Goal: Transaction & Acquisition: Purchase product/service

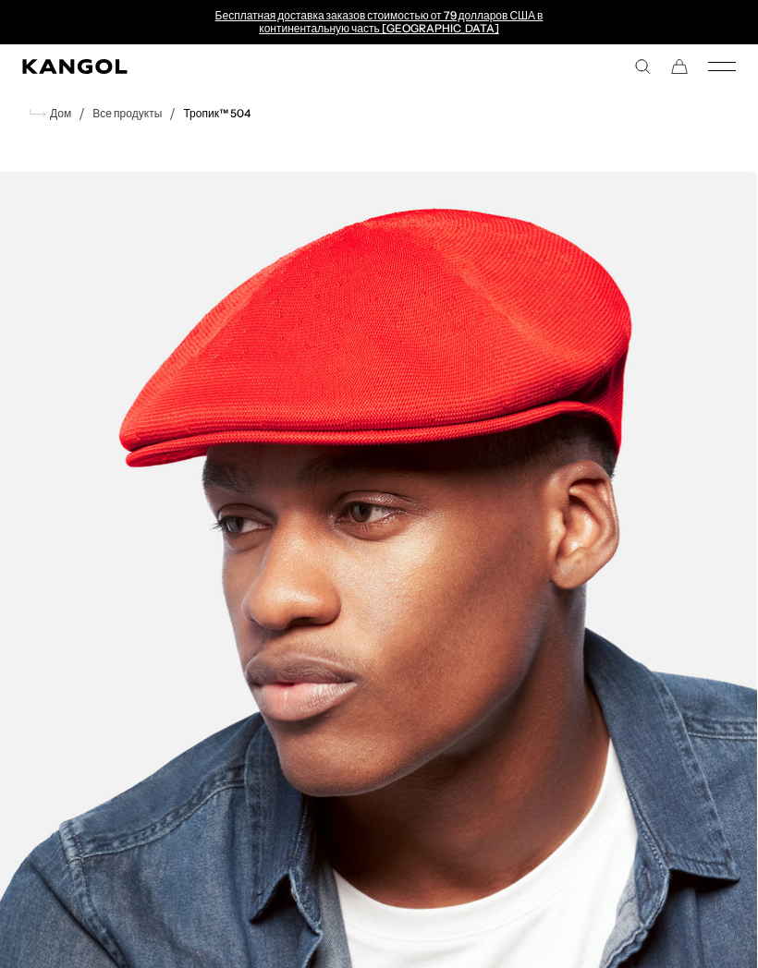
click at [735, 66] on icon "Мобильное меню" at bounding box center [722, 66] width 28 height 17
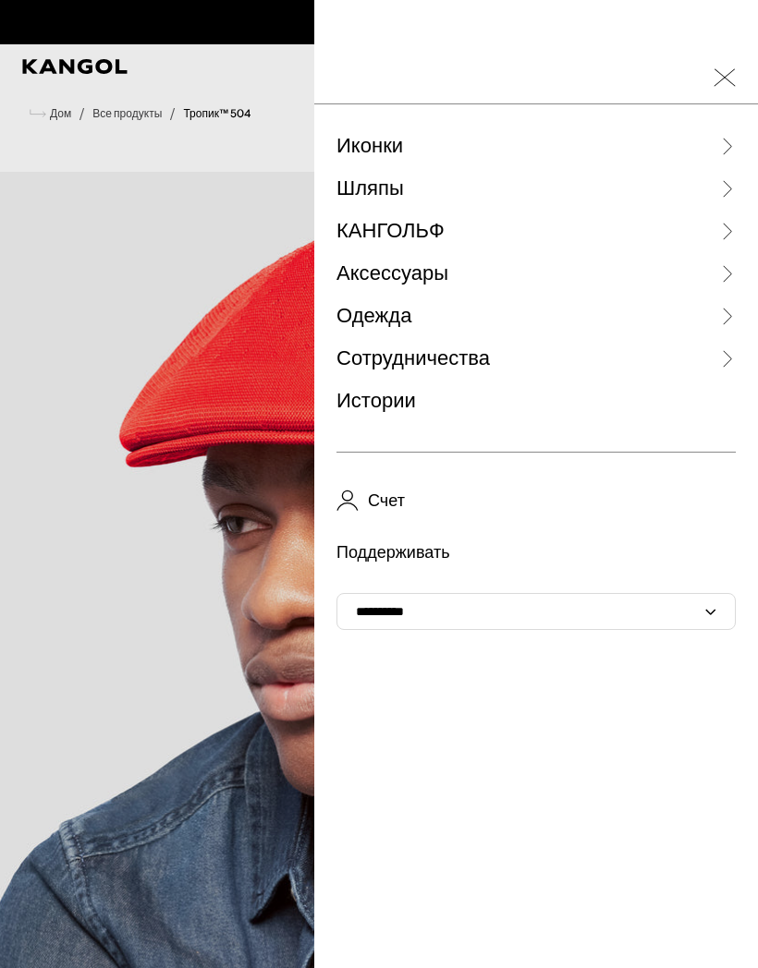
scroll to position [0, 381]
click at [165, 373] on div at bounding box center [379, 484] width 758 height 968
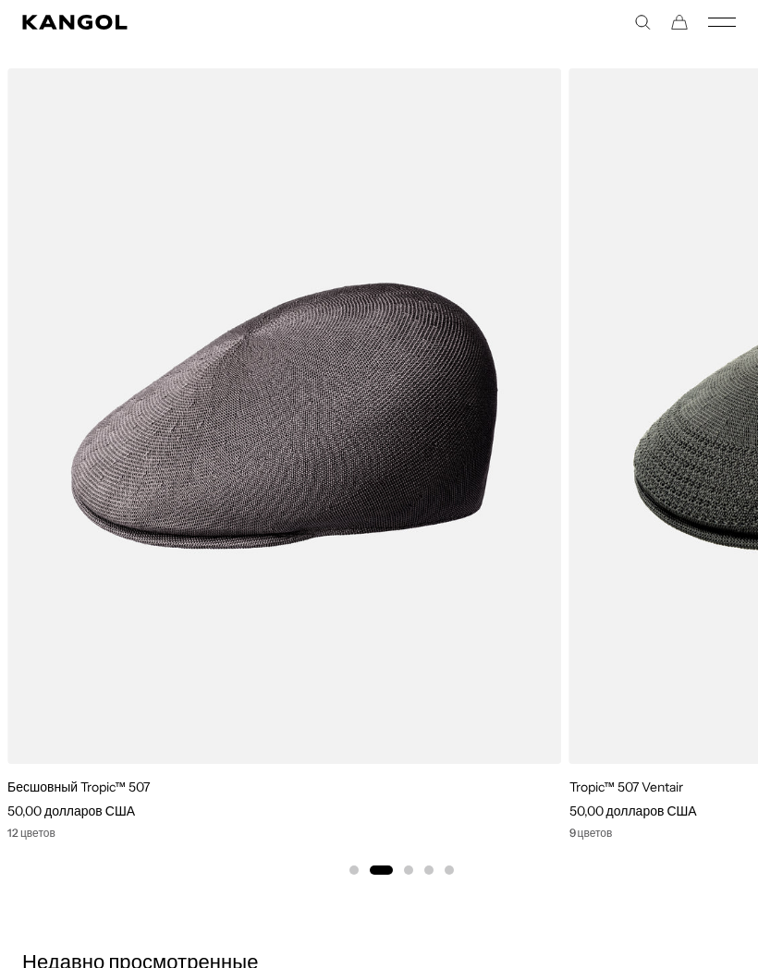
click at [0, 0] on img "2 из 5" at bounding box center [0, 0] width 0 height 0
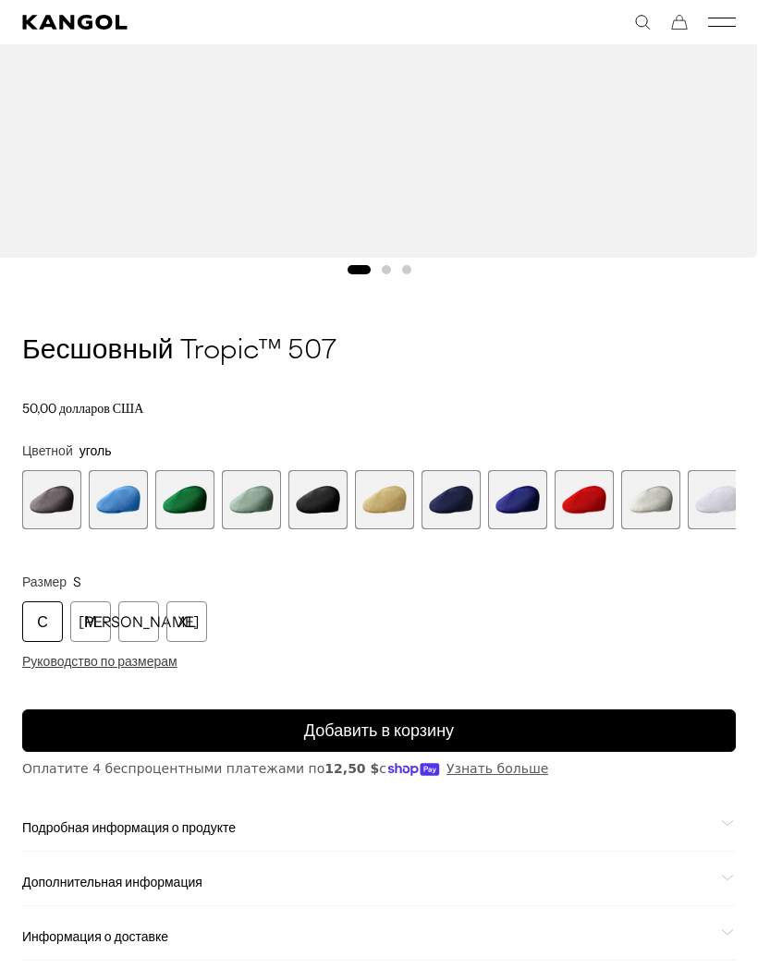
scroll to position [890, 0]
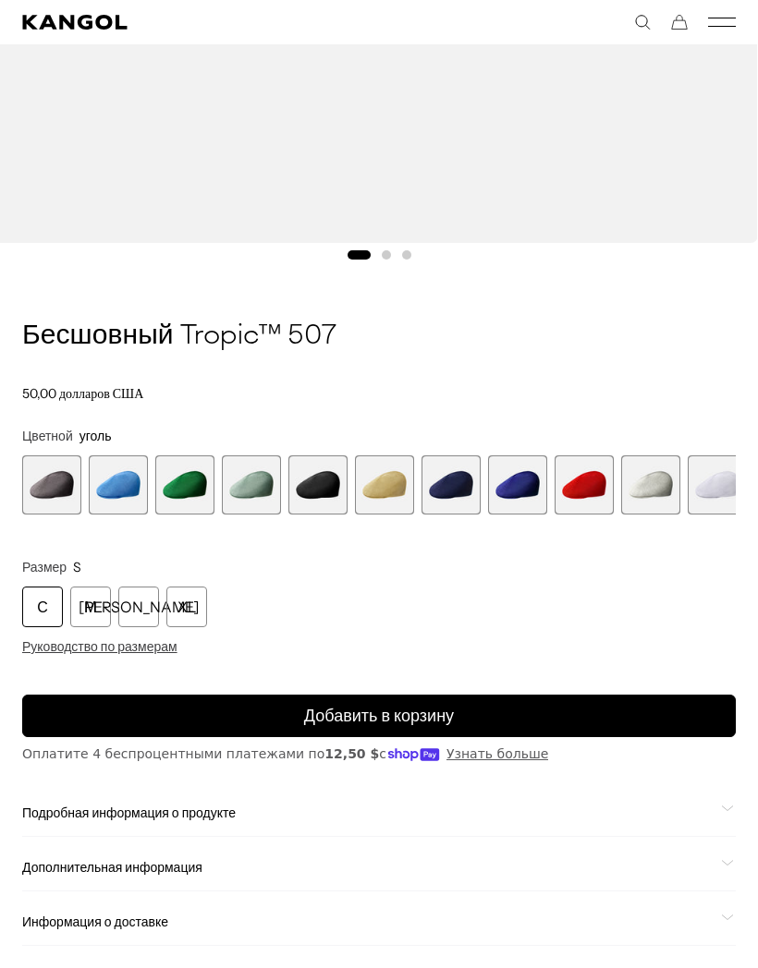
click at [254, 505] on span "4 из 12" at bounding box center [251, 485] width 59 height 59
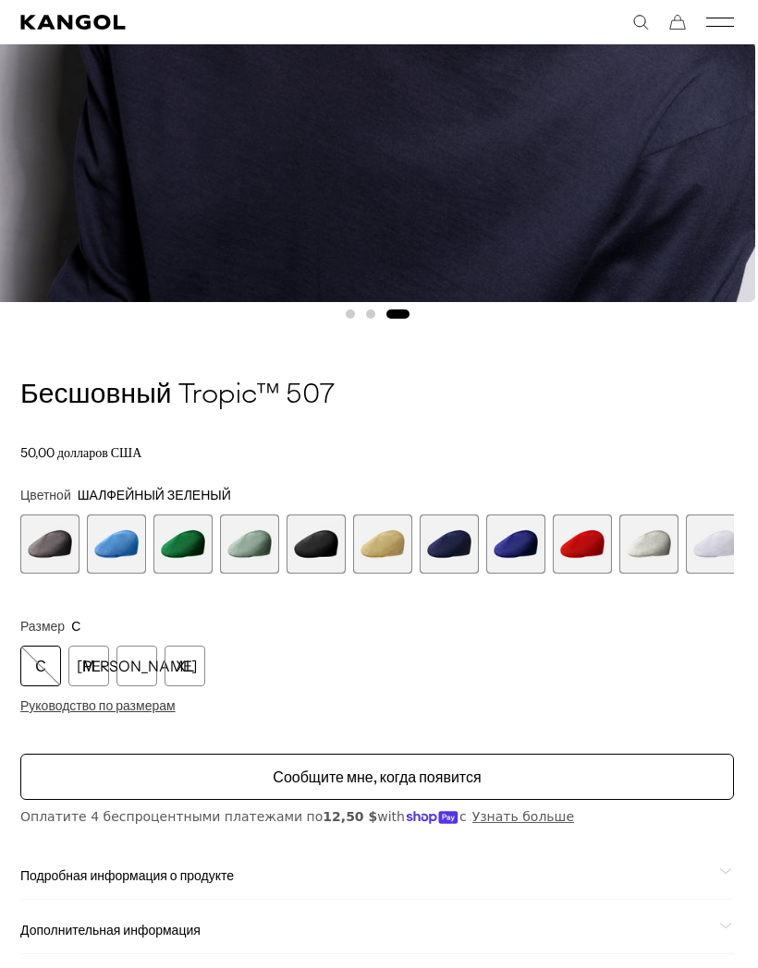
click at [529, 566] on span "8 из 12" at bounding box center [515, 544] width 59 height 59
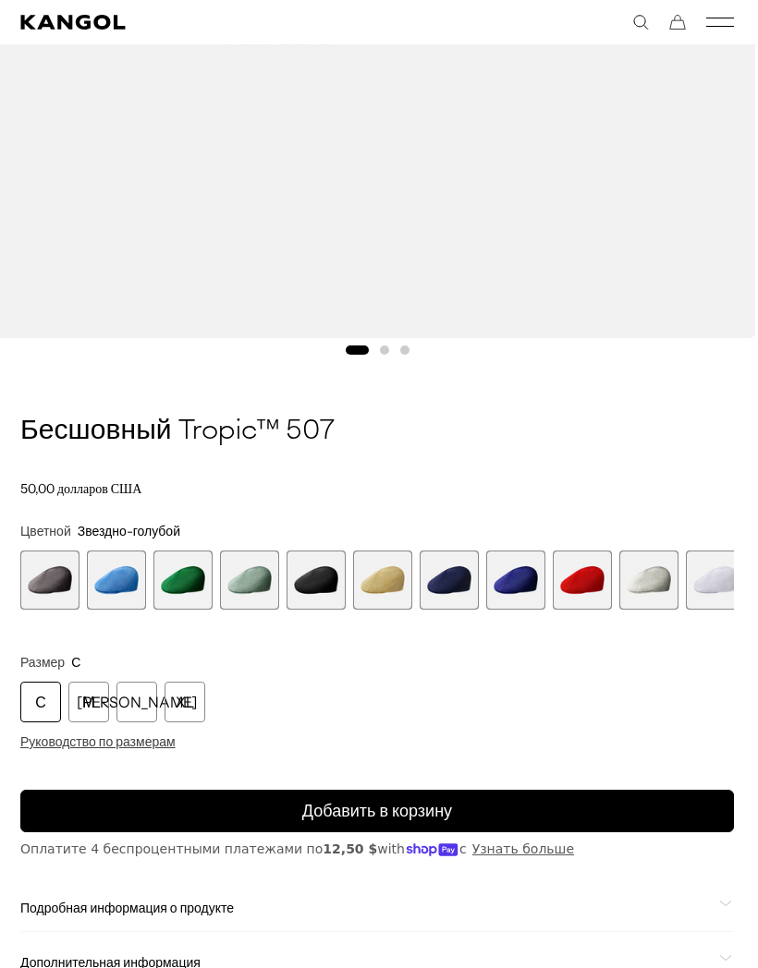
click at [477, 587] on span "7 из 12" at bounding box center [449, 580] width 59 height 59
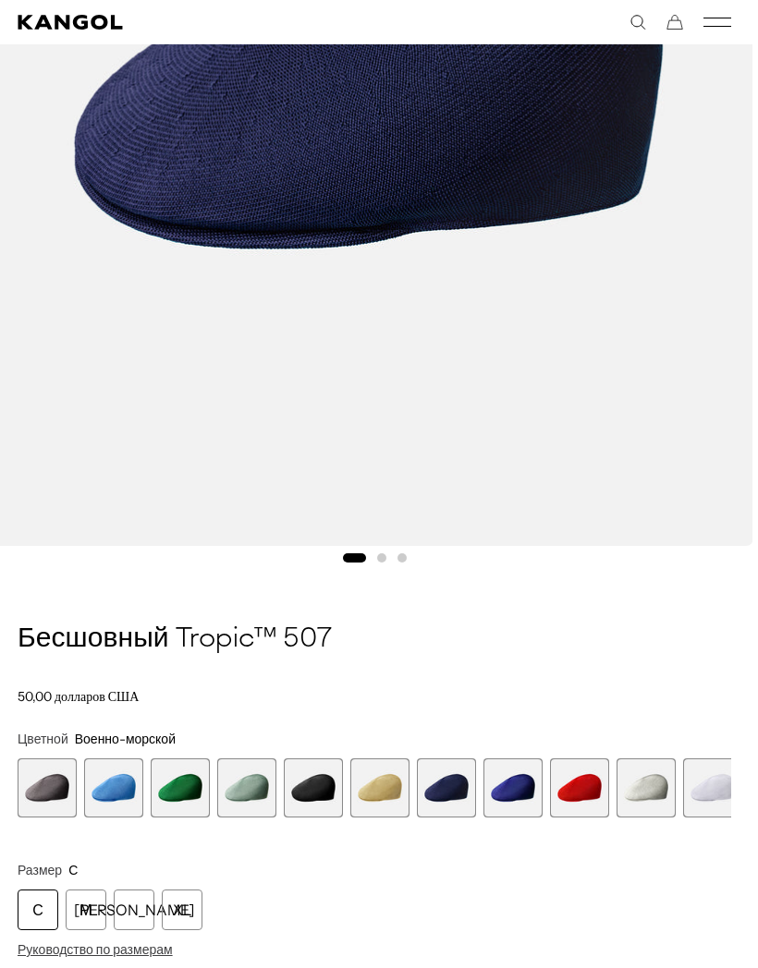
click at [323, 810] on span "5 из 12" at bounding box center [313, 788] width 59 height 59
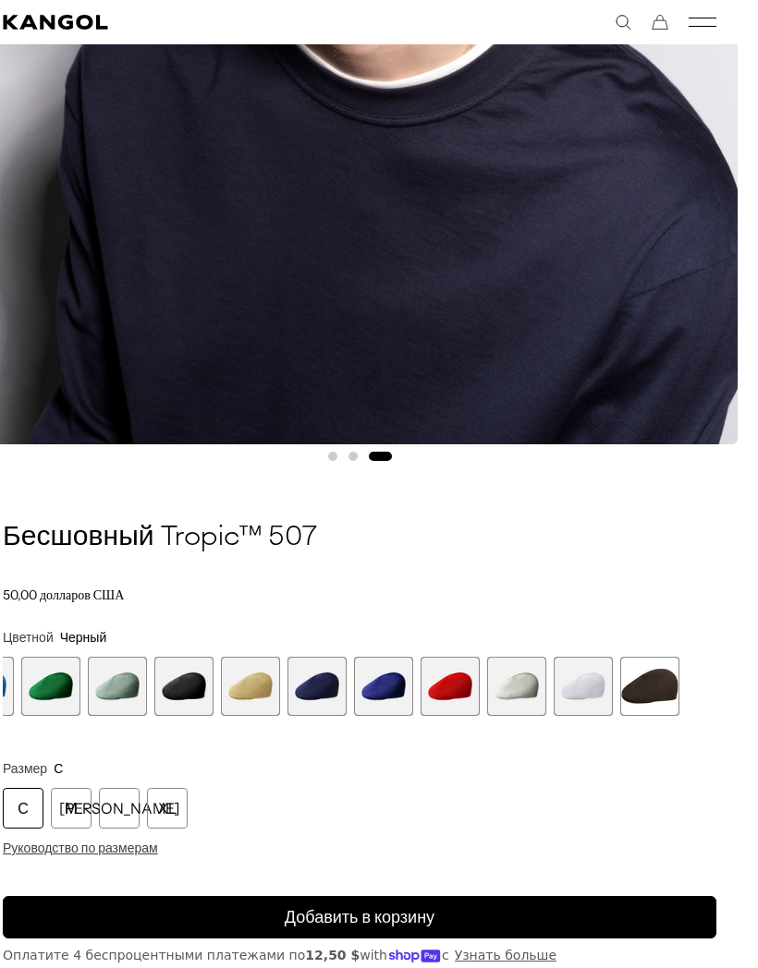
click at [598, 689] on span "11 из 12" at bounding box center [583, 686] width 59 height 59
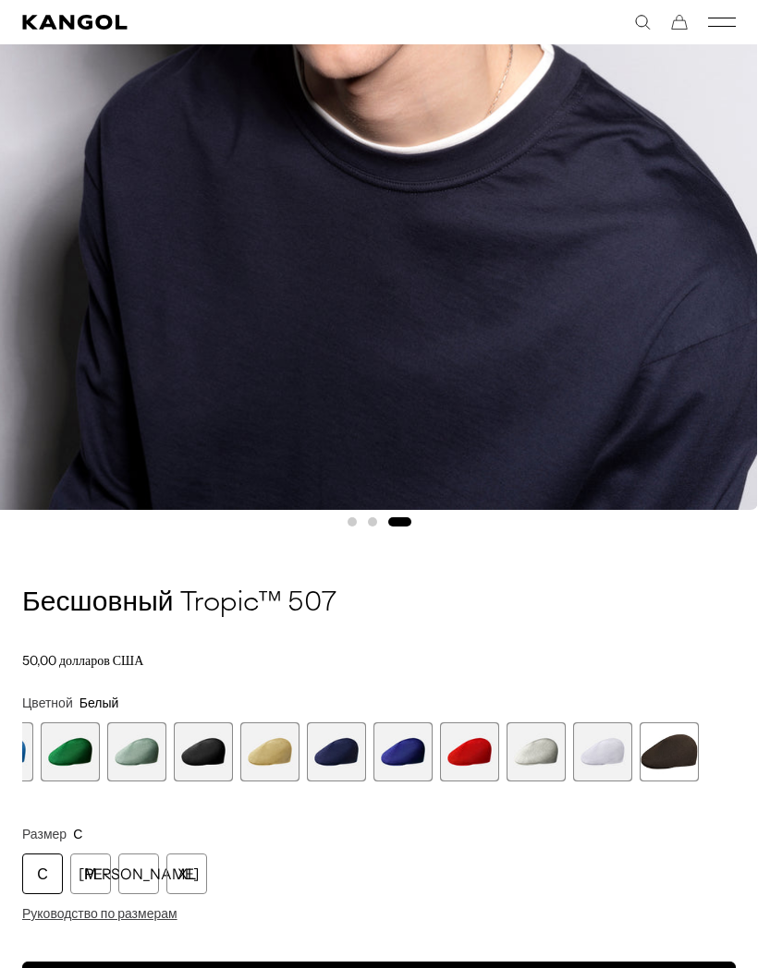
click at [624, 741] on span "11 из 12" at bounding box center [602, 752] width 59 height 59
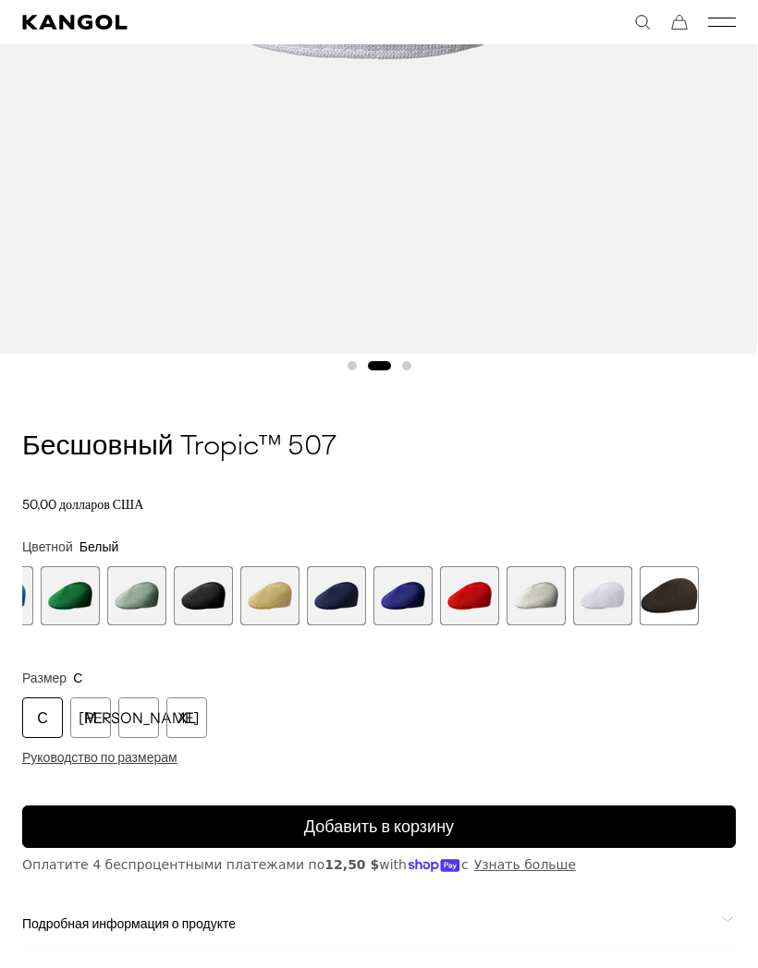
click at [553, 604] on span "10 из 12" at bounding box center [535, 595] width 59 height 59
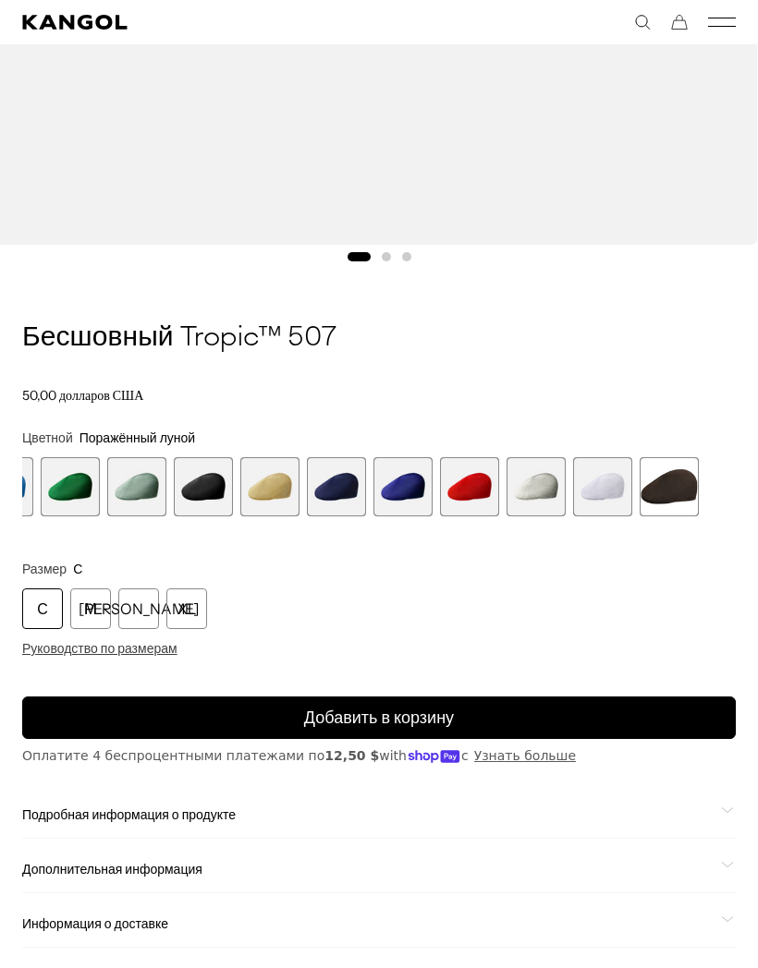
click at [163, 652] on font "Руководство по размерам" at bounding box center [99, 648] width 155 height 17
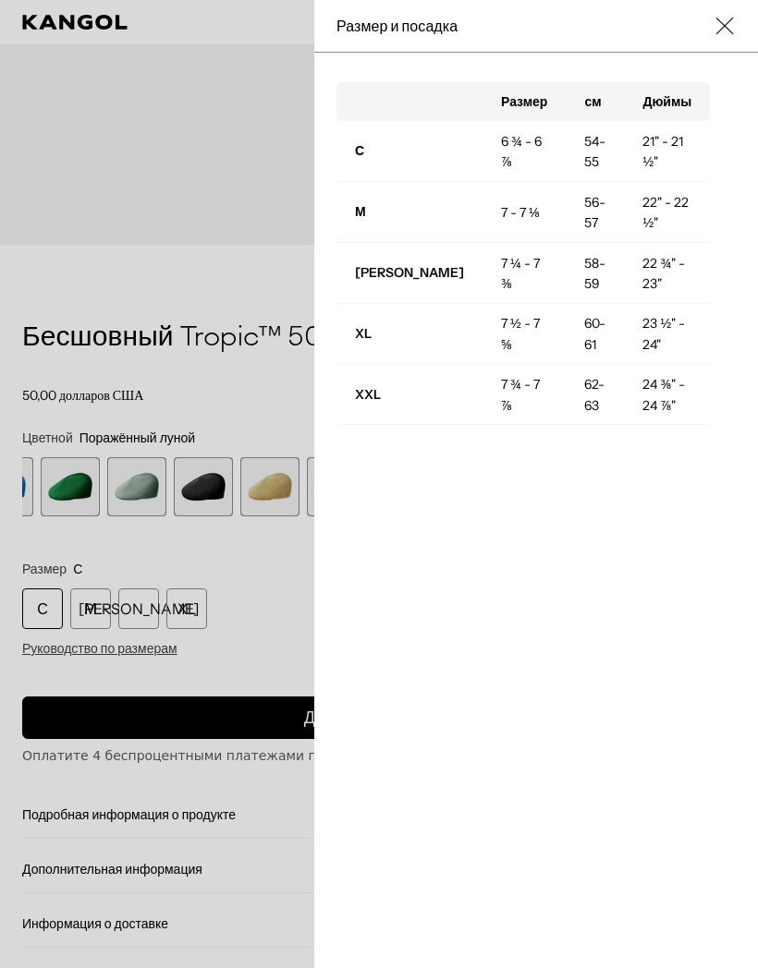
click at [274, 262] on div at bounding box center [379, 484] width 758 height 968
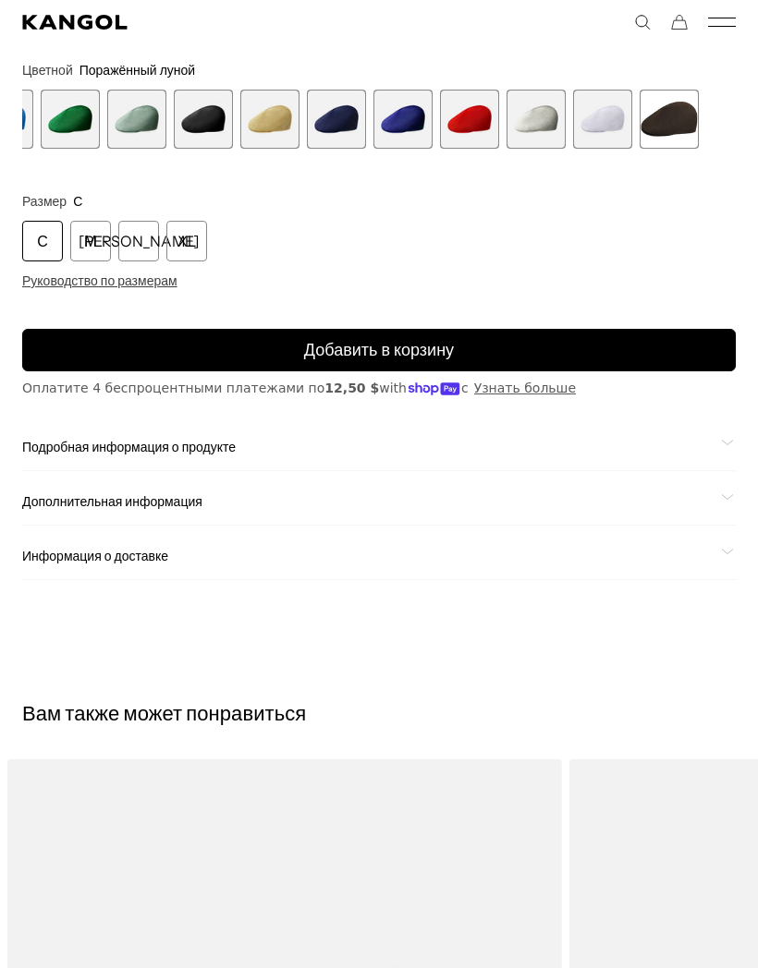
click at [217, 561] on span "Информация о доставке" at bounding box center [367, 556] width 691 height 17
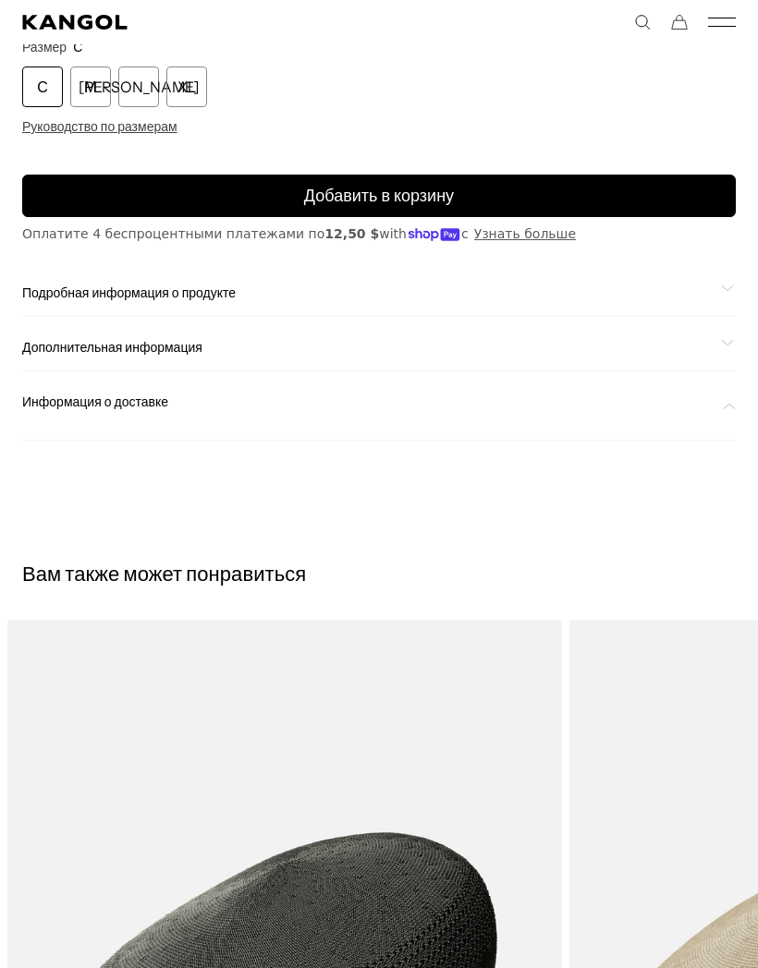
click at [156, 404] on font "Информация о доставке" at bounding box center [95, 402] width 146 height 17
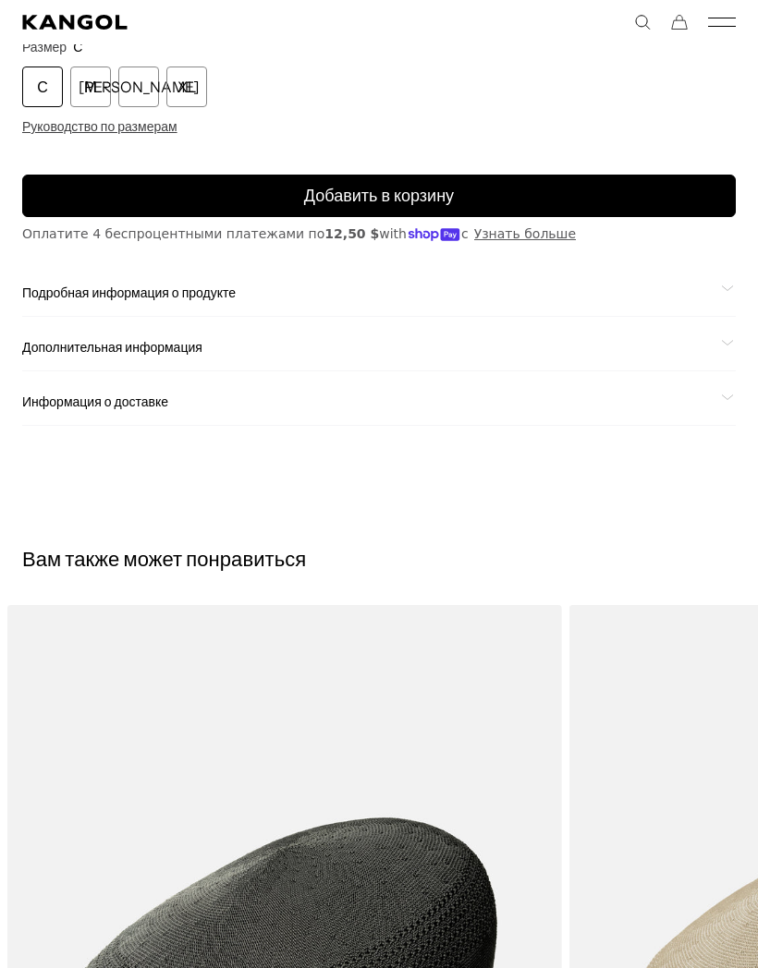
click at [179, 400] on span "Информация о доставке" at bounding box center [367, 402] width 691 height 17
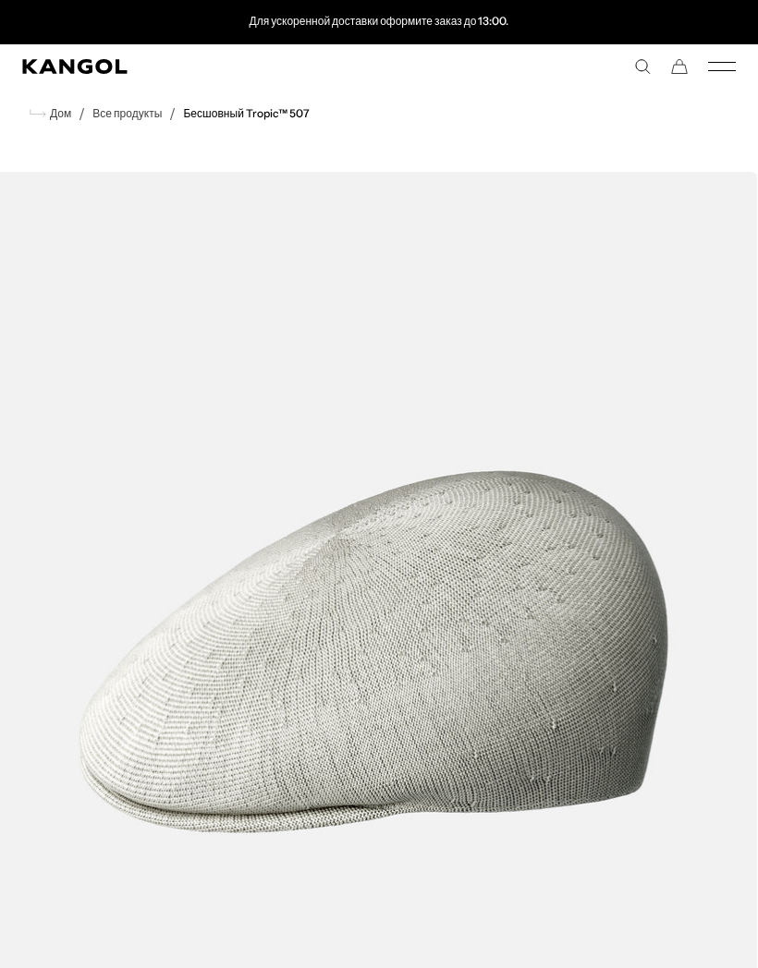
click at [724, 66] on icon "Мобильное меню" at bounding box center [722, 66] width 28 height 17
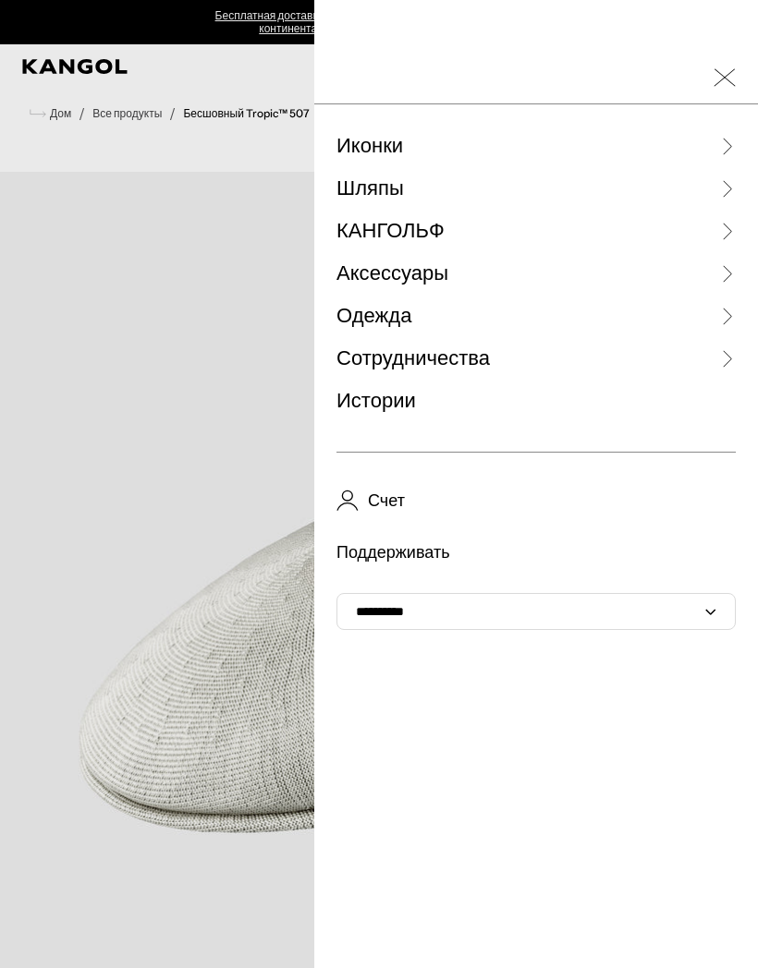
click at [730, 233] on icon at bounding box center [728, 232] width 8 height 16
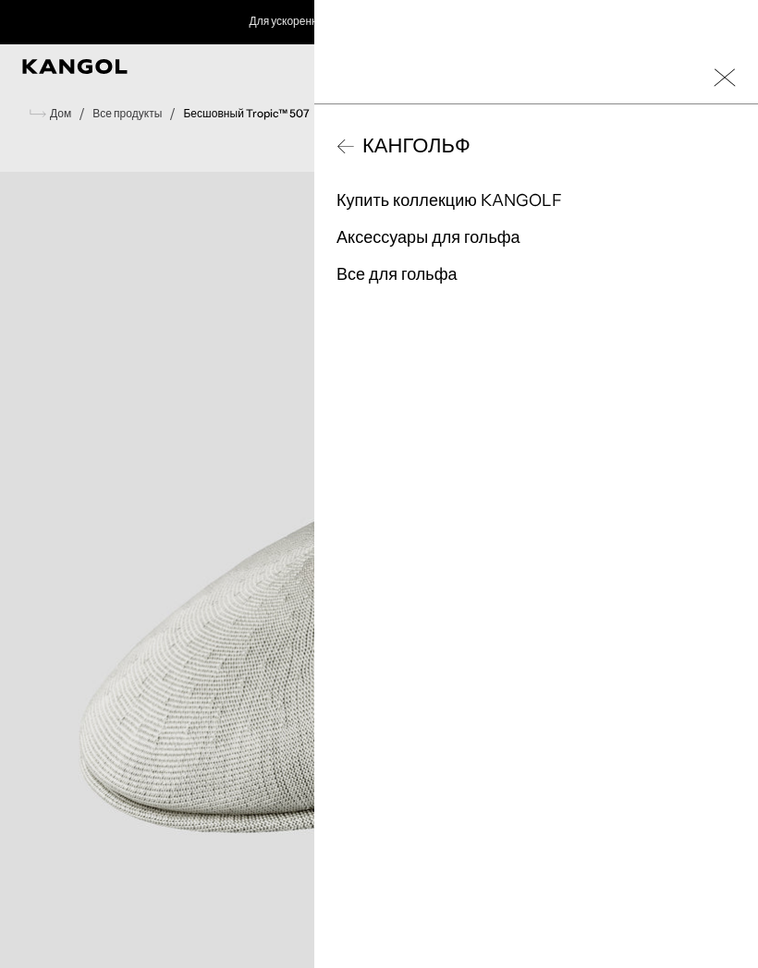
click at [359, 152] on span "КАНГОЛЬФ" at bounding box center [413, 146] width 116 height 28
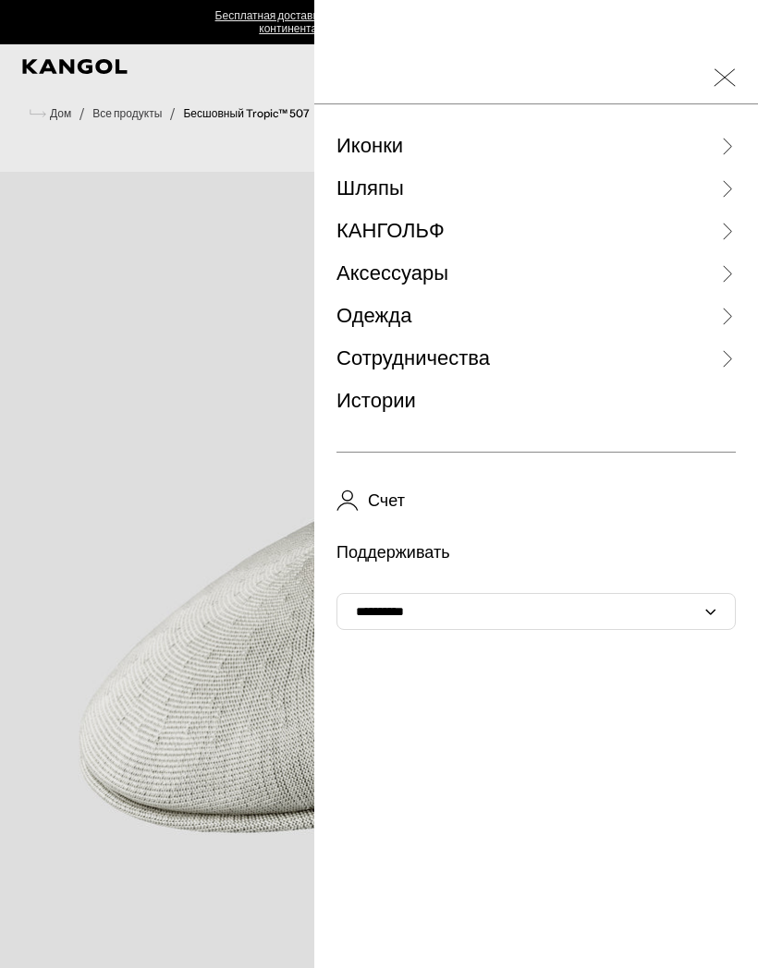
click at [732, 189] on icon at bounding box center [726, 188] width 18 height 18
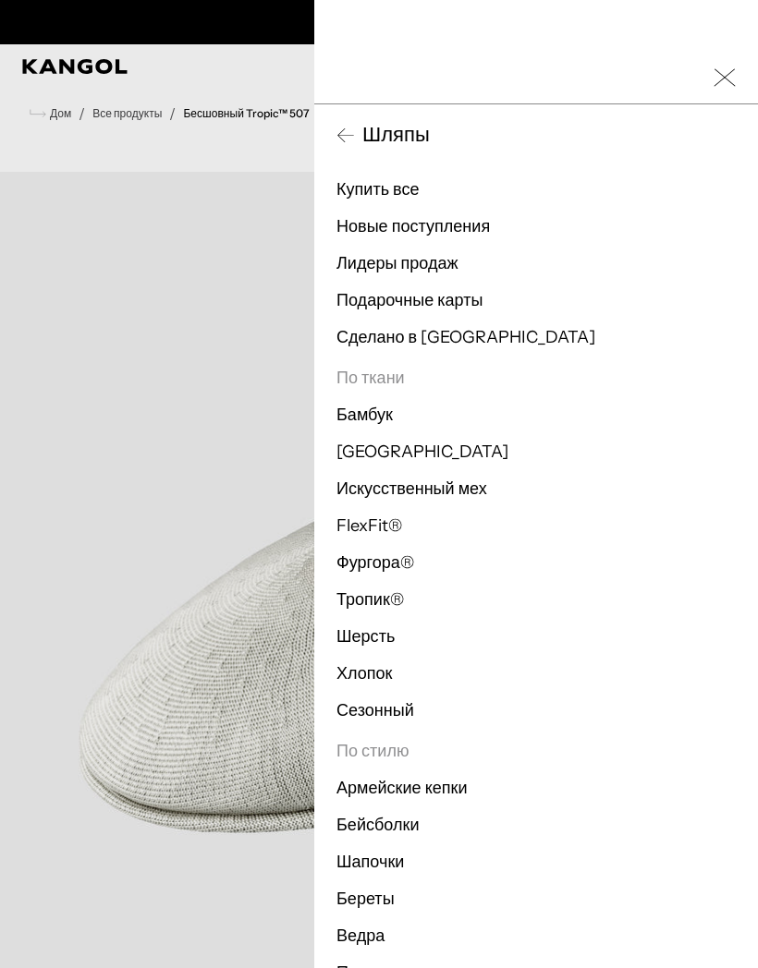
scroll to position [0, 381]
click at [450, 344] on font "Сделано в [GEOGRAPHIC_DATA]" at bounding box center [465, 337] width 259 height 20
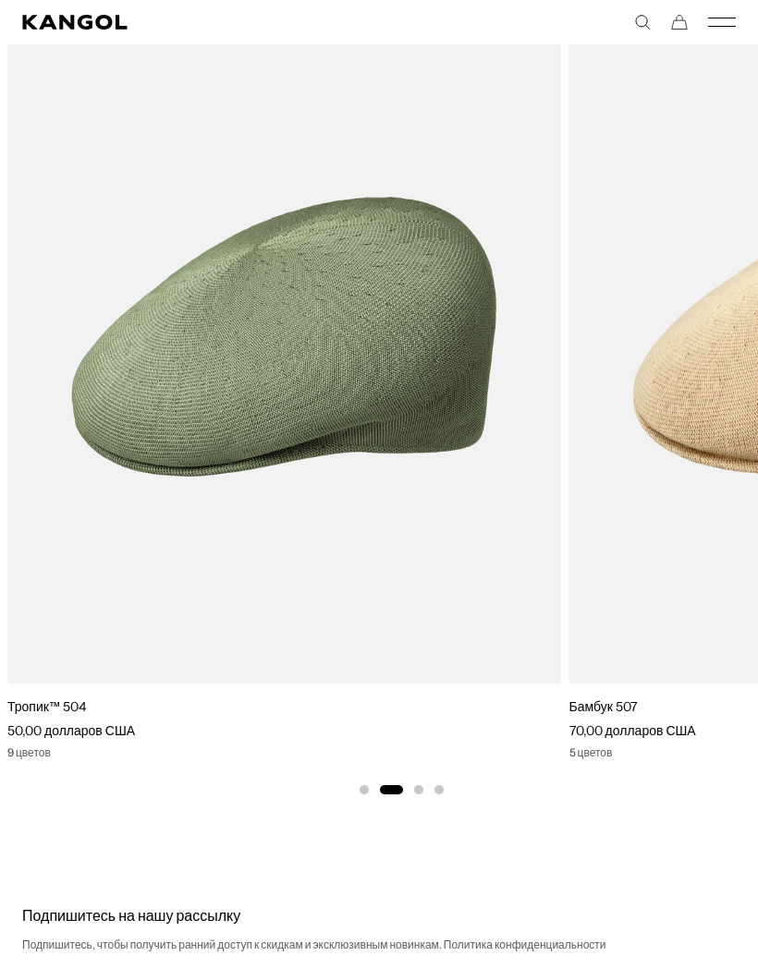
click at [0, 0] on img "3 из 4" at bounding box center [0, 0] width 0 height 0
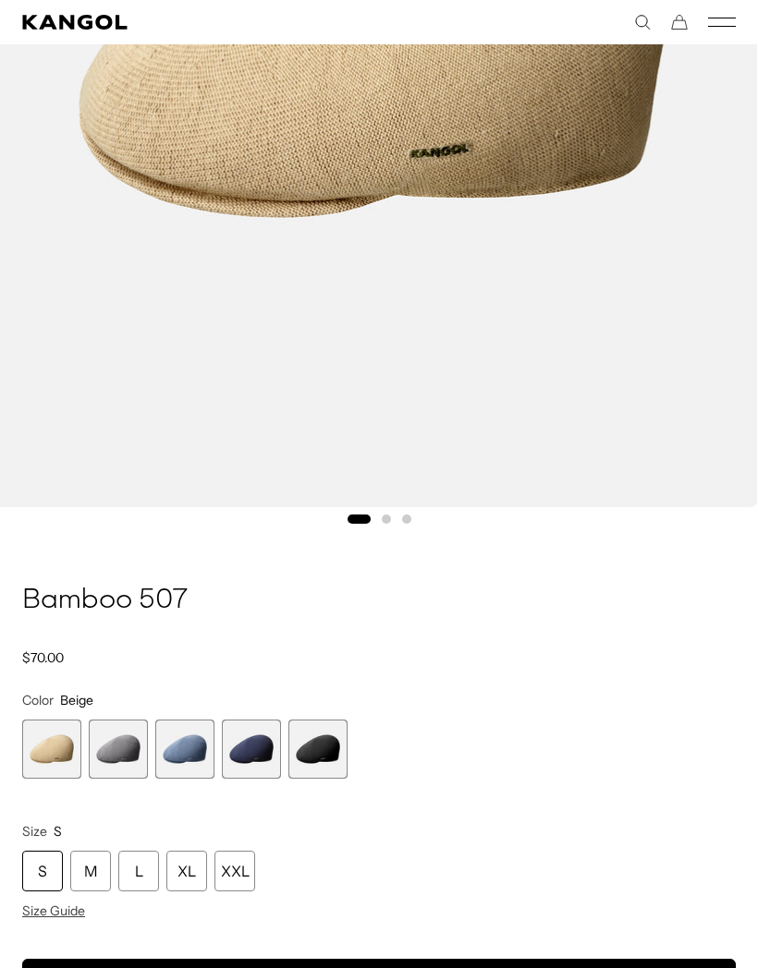
scroll to position [688, 0]
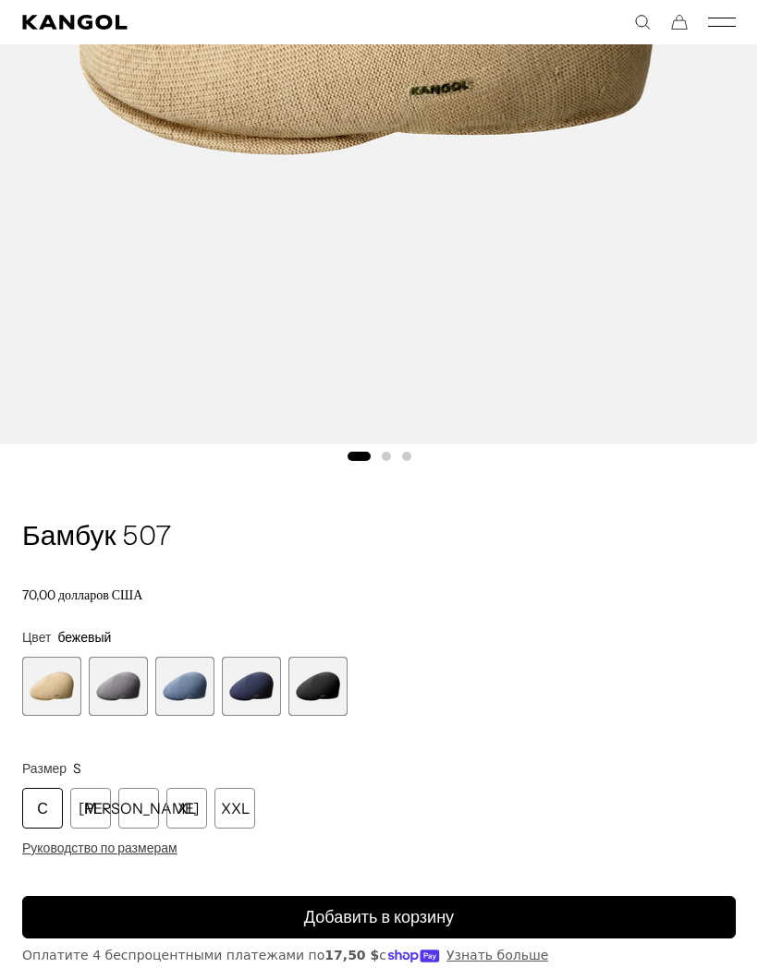
click at [122, 688] on span "2 из 5" at bounding box center [118, 686] width 59 height 59
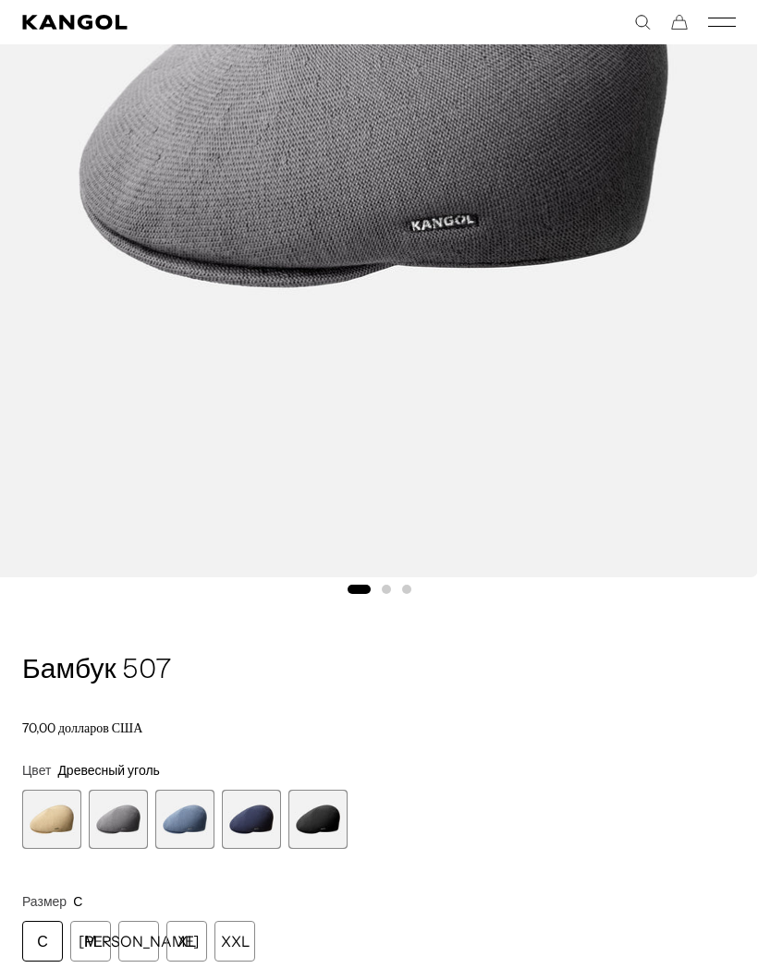
scroll to position [558, 0]
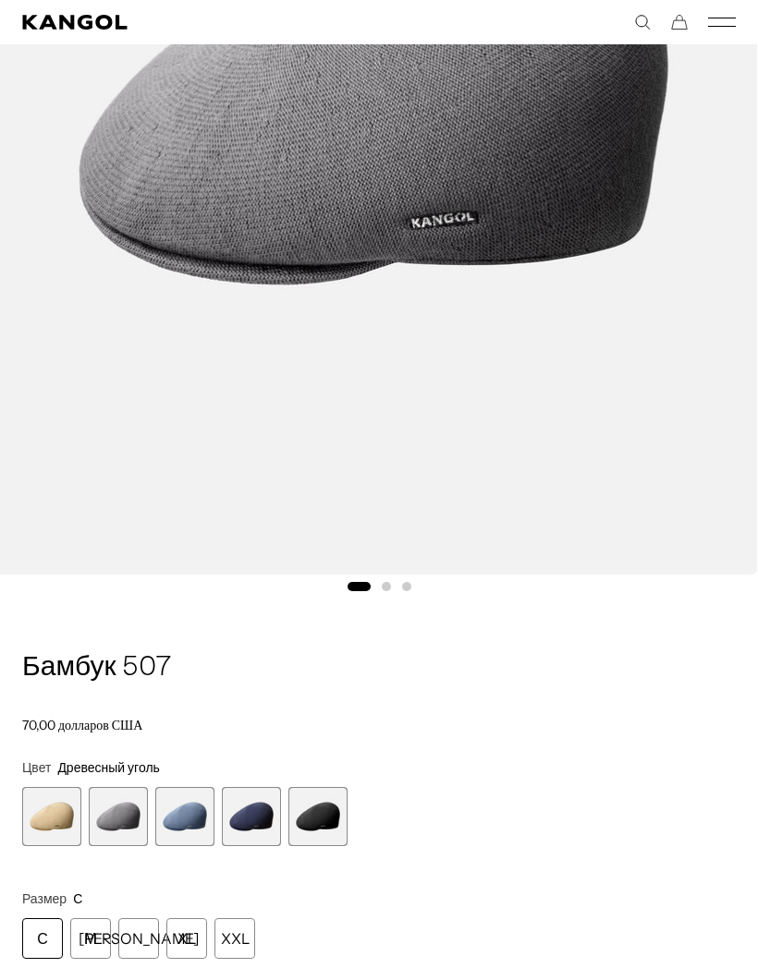
click at [212, 824] on span "3 из 5" at bounding box center [184, 816] width 59 height 59
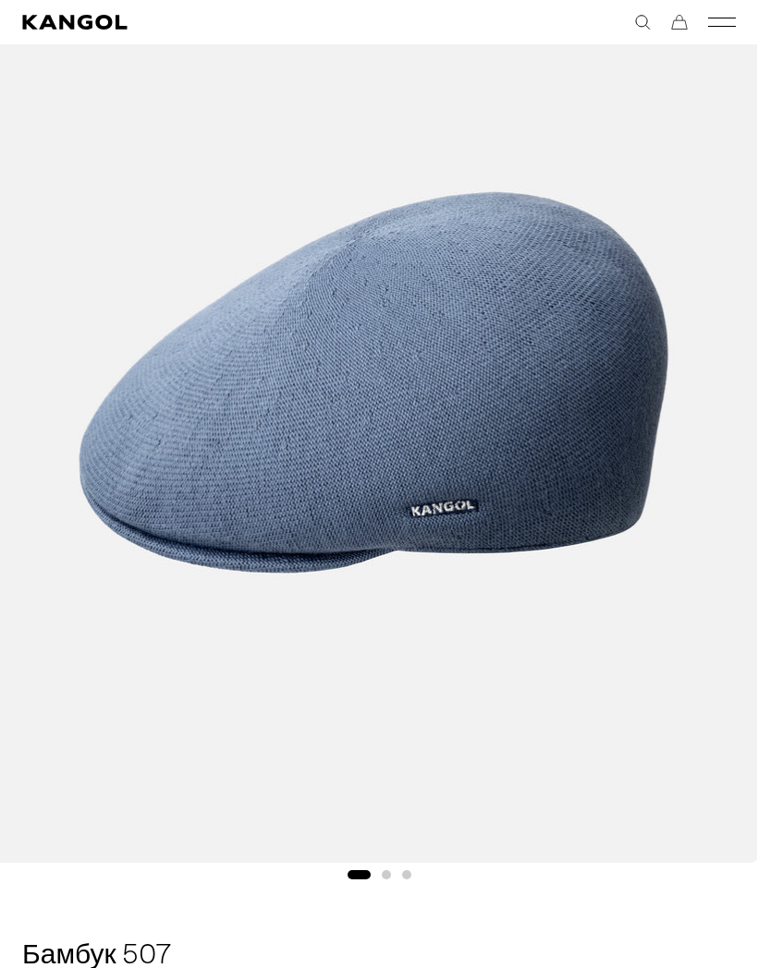
scroll to position [275, 0]
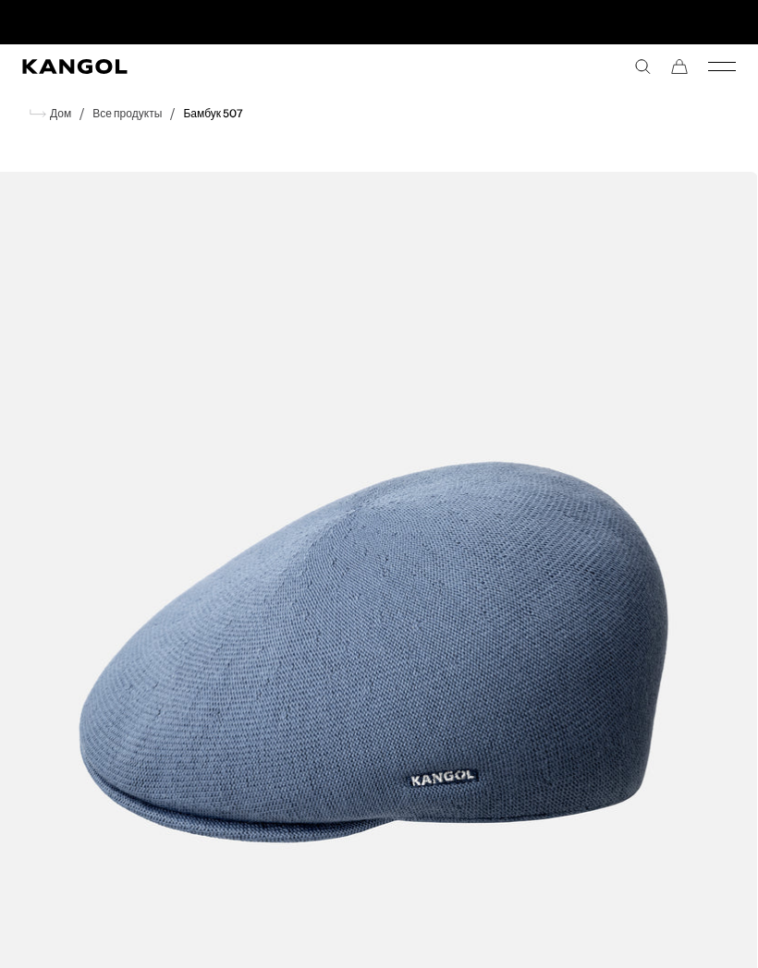
scroll to position [0, 381]
